Goal: Task Accomplishment & Management: Complete application form

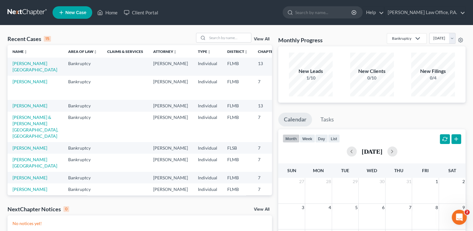
scroll to position [191, 0]
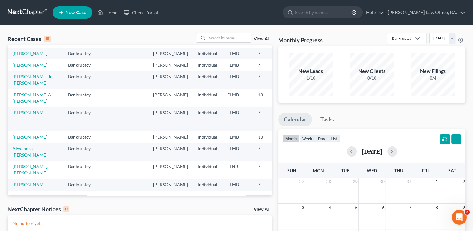
click at [261, 43] on div "Recent Cases 15 View All" at bounding box center [140, 39] width 265 height 12
click at [263, 38] on link "View All" at bounding box center [262, 39] width 16 height 4
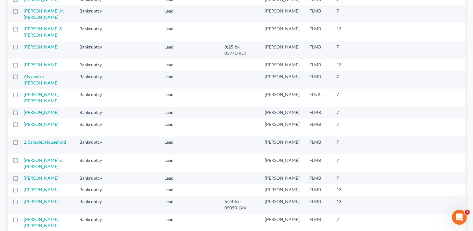
scroll to position [404, 0]
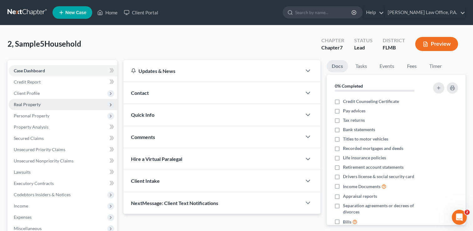
click at [61, 102] on span "Real Property" at bounding box center [63, 104] width 109 height 11
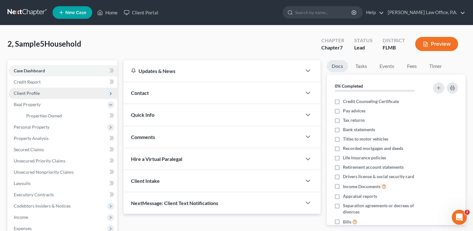
click at [28, 93] on span "Client Profile" at bounding box center [27, 92] width 26 height 5
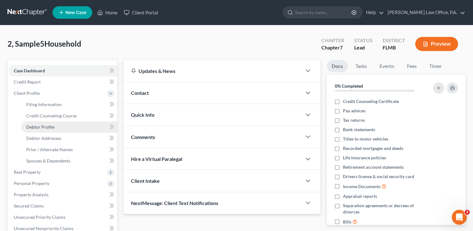
click at [56, 128] on link "Debtor Profile" at bounding box center [69, 126] width 96 height 11
select select "0"
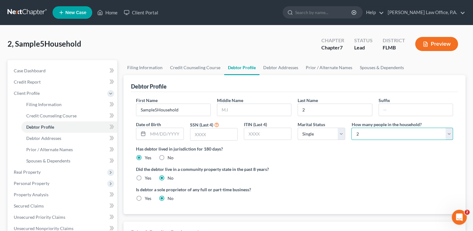
click at [378, 135] on select "Select 1 2 3 4 5 6 7 8 9 10 11 12 13 14 15 16 17 18 19 20" at bounding box center [403, 134] width 102 height 13
select select "3"
click at [352, 128] on select "Select 1 2 3 4 5 6 7 8 9 10 11 12 13 14 15 16 17 18 19 20" at bounding box center [403, 134] width 102 height 13
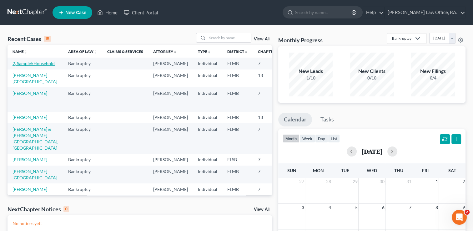
click at [21, 66] on link "2, Sample5Household" at bounding box center [34, 63] width 42 height 5
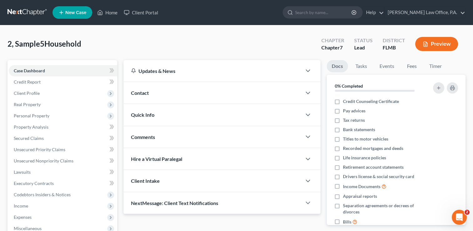
scroll to position [101, 0]
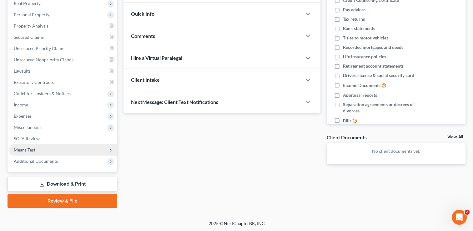
click at [35, 146] on span "Means Test" at bounding box center [63, 149] width 109 height 11
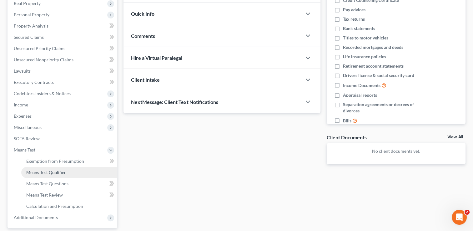
click at [44, 170] on span "Means Test Qualifier" at bounding box center [46, 172] width 40 height 5
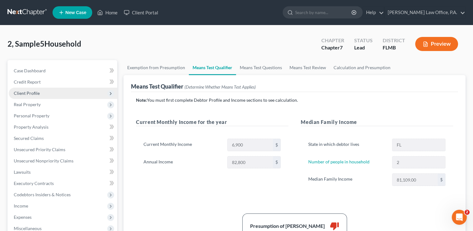
click at [50, 94] on span "Client Profile" at bounding box center [63, 93] width 109 height 11
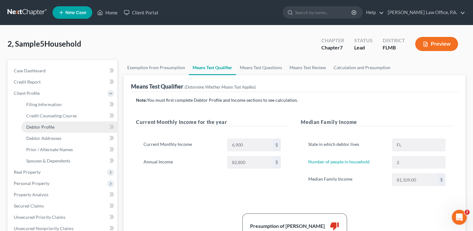
click at [53, 129] on link "Debtor Profile" at bounding box center [69, 126] width 96 height 11
select select "0"
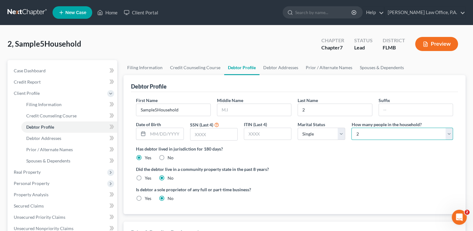
click at [390, 133] on select "Select 1 2 3 4 5 6 7 8 9 10 11 12 13 14 15 16 17 18 19 20" at bounding box center [403, 134] width 102 height 13
select select "3"
click at [352, 128] on select "Select 1 2 3 4 5 6 7 8 9 10 11 12 13 14 15 16 17 18 19 20" at bounding box center [403, 134] width 102 height 13
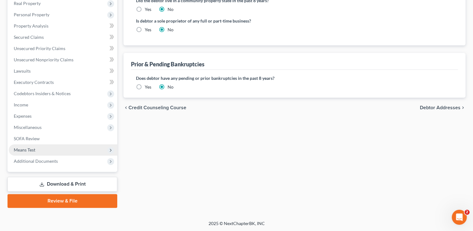
click at [35, 153] on span "Means Test" at bounding box center [63, 149] width 109 height 11
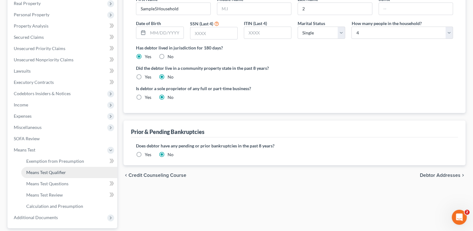
click at [38, 170] on span "Means Test Qualifier" at bounding box center [46, 172] width 40 height 5
